Goal: Task Accomplishment & Management: Manage account settings

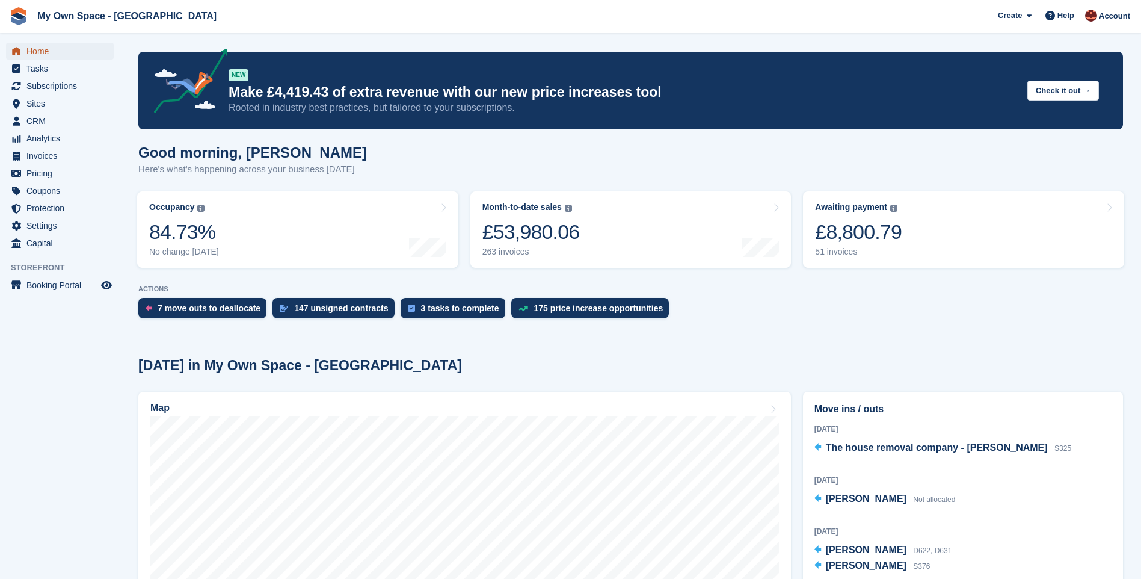
click at [70, 54] on span "Home" at bounding box center [62, 51] width 72 height 17
click at [52, 88] on span "Subscriptions" at bounding box center [62, 86] width 72 height 17
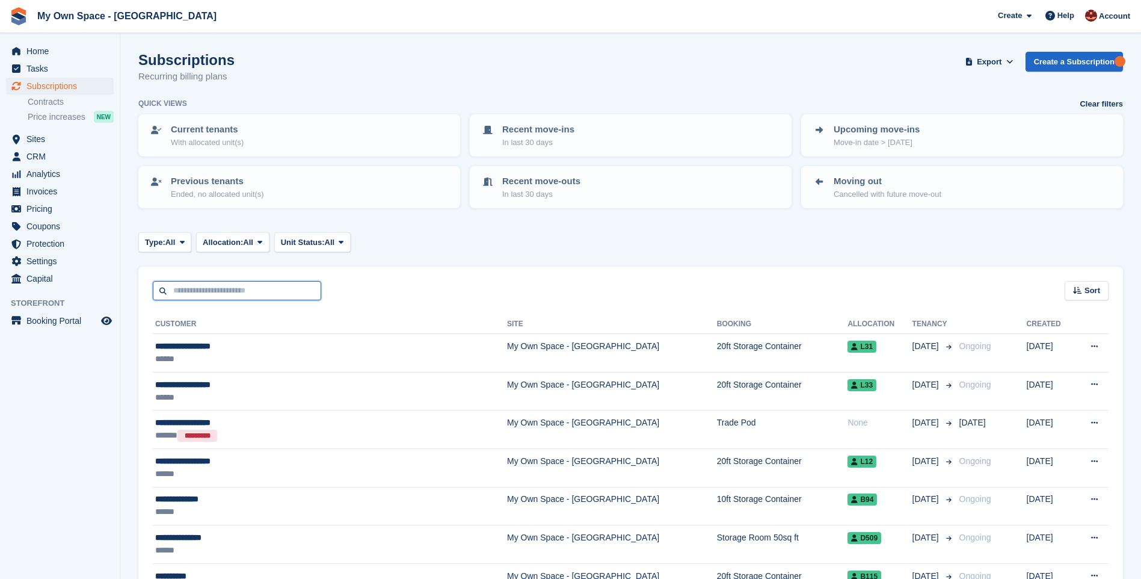
click at [187, 286] on input "text" at bounding box center [237, 291] width 168 height 20
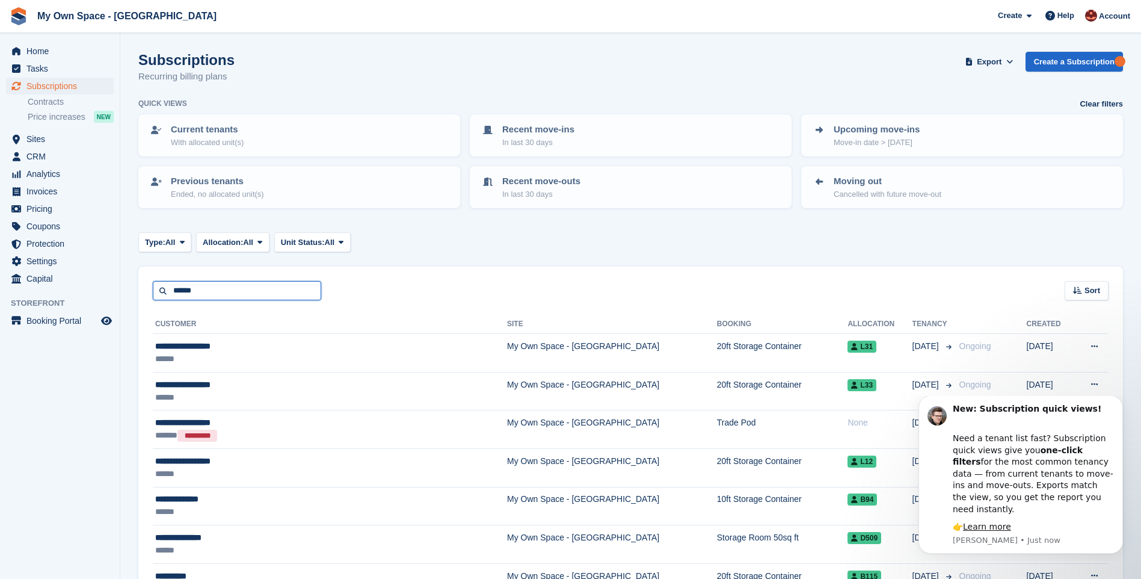
type input "******"
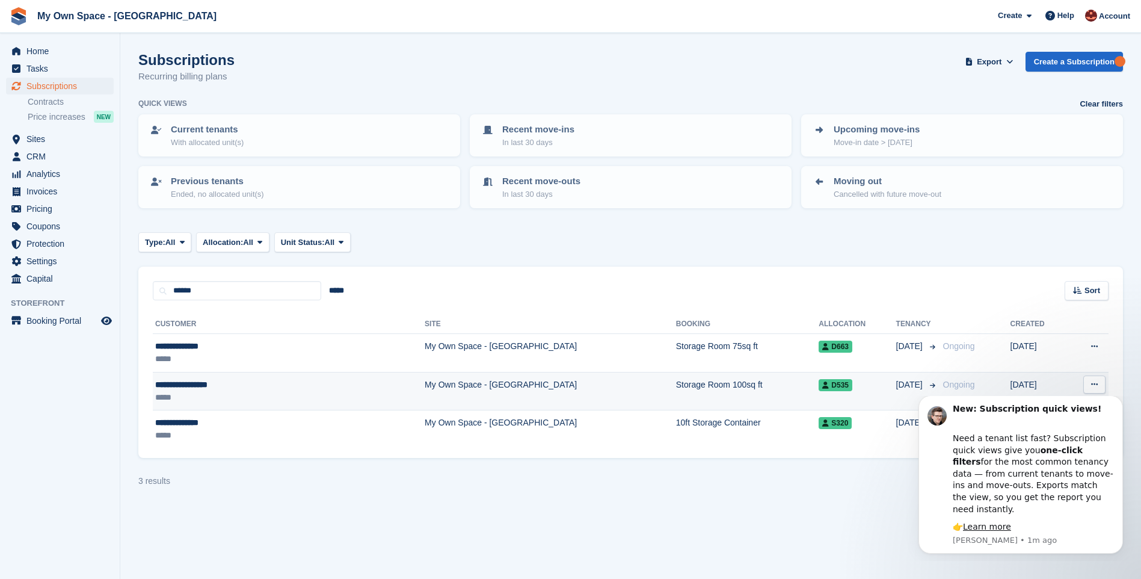
click at [425, 378] on td "My Own Space - [GEOGRAPHIC_DATA]" at bounding box center [550, 391] width 251 height 38
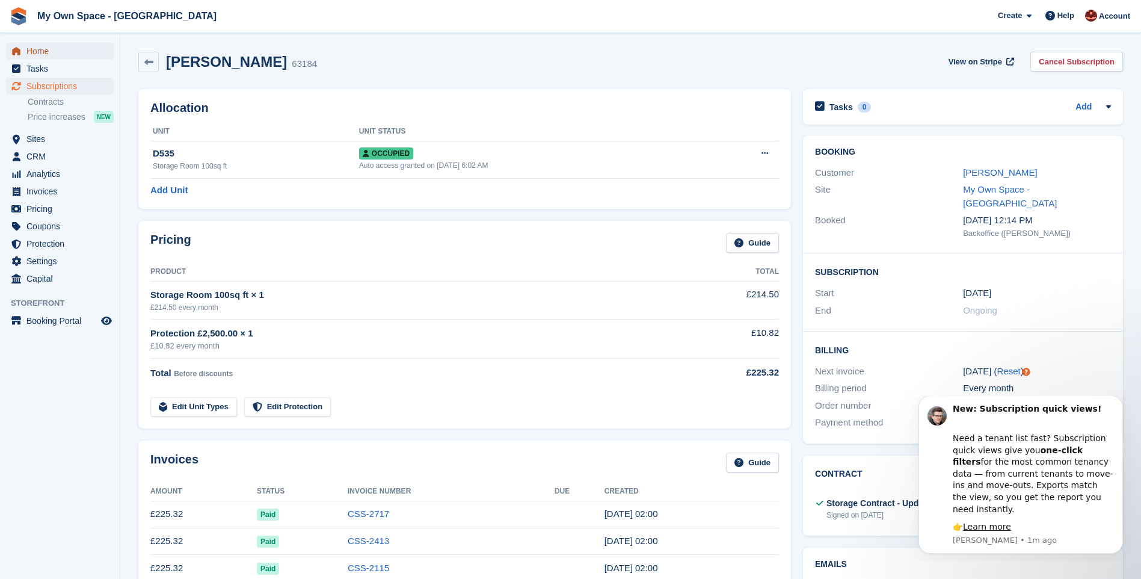
click at [52, 45] on span "Home" at bounding box center [62, 51] width 72 height 17
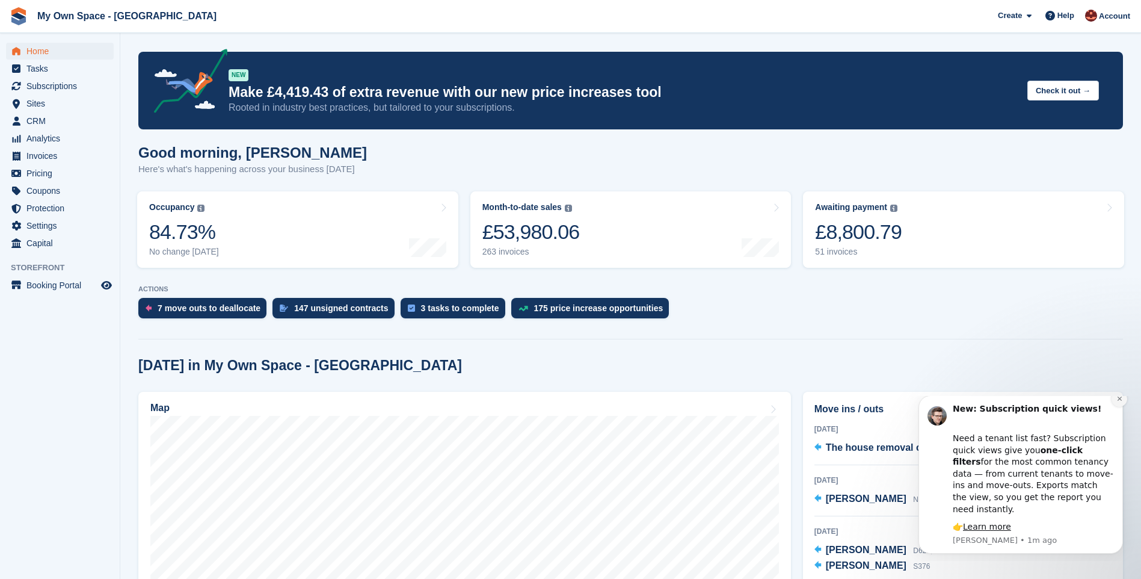
click at [1115, 407] on button "Dismiss notification" at bounding box center [1120, 399] width 16 height 16
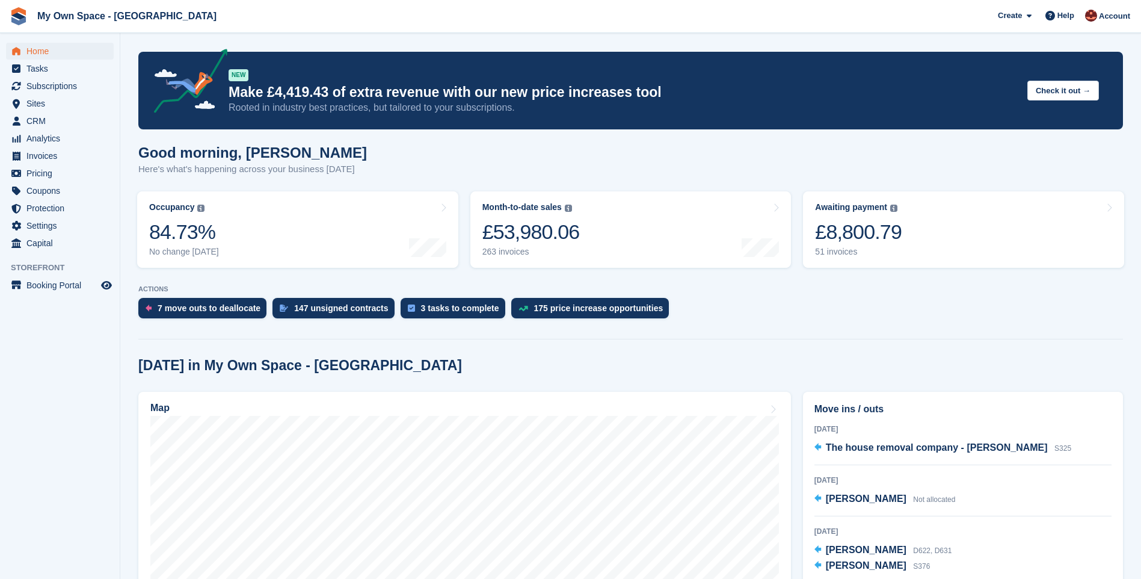
click at [820, 272] on turbo-frame "Awaiting payment The total outstanding balance on all open invoices. £8,800.79 …" at bounding box center [963, 229] width 333 height 88
click at [51, 55] on span "Home" at bounding box center [62, 51] width 72 height 17
click at [90, 411] on aside "Home Tasks Subscriptions Subscriptions Subscriptions Contracts Price increases …" at bounding box center [60, 292] width 120 height 518
